Goal: Find specific page/section: Find specific page/section

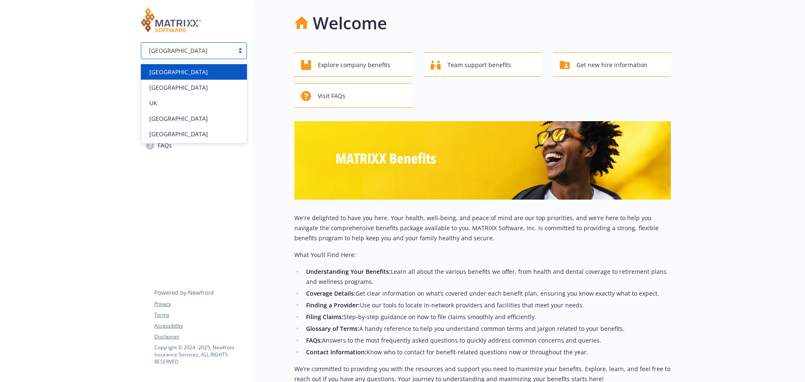
click at [237, 46] on div "[GEOGRAPHIC_DATA]" at bounding box center [194, 50] width 106 height 17
